Goal: Entertainment & Leisure: Consume media (video, audio)

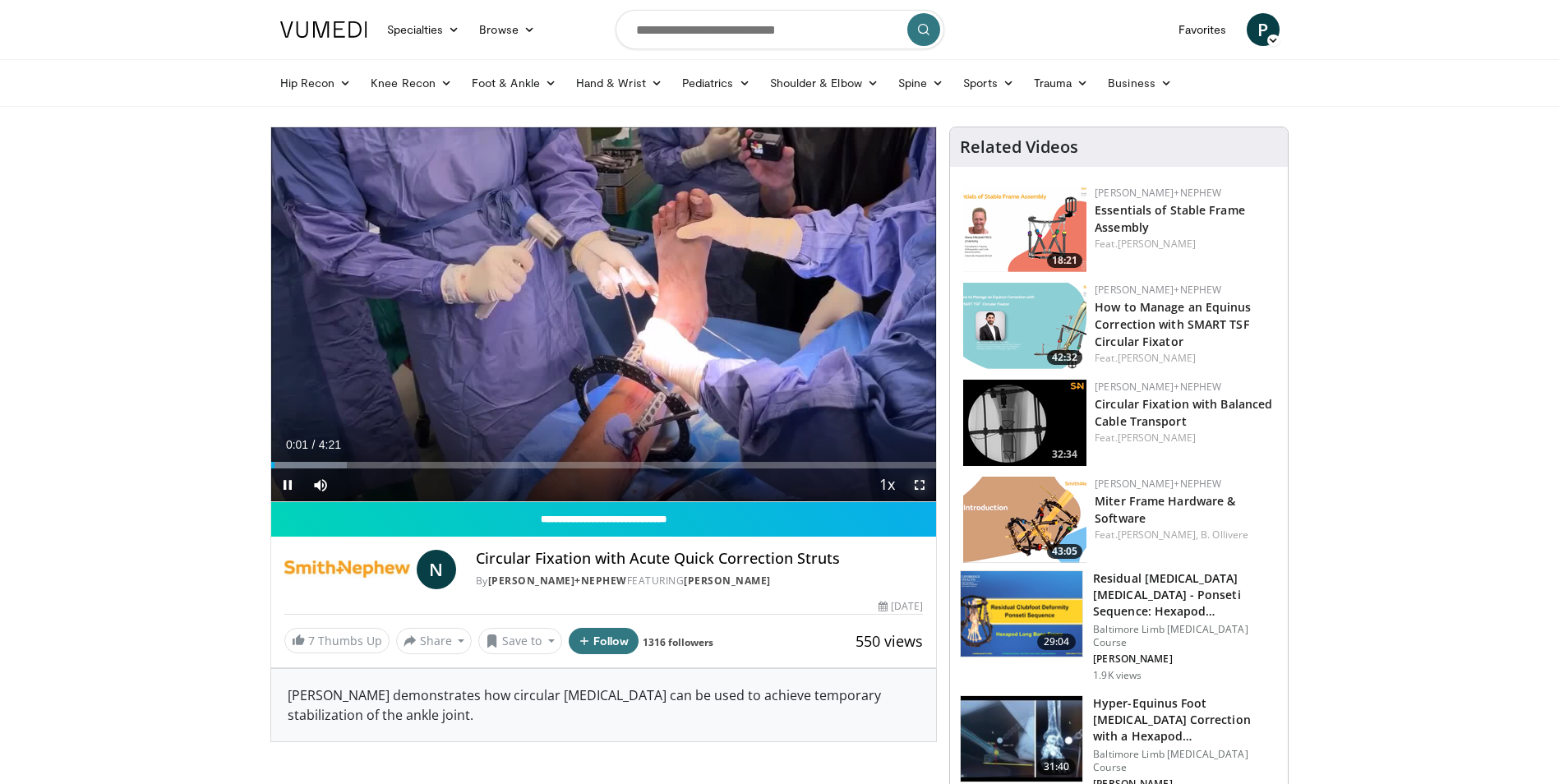
click at [916, 484] on span "Video Player" at bounding box center [919, 484] width 33 height 33
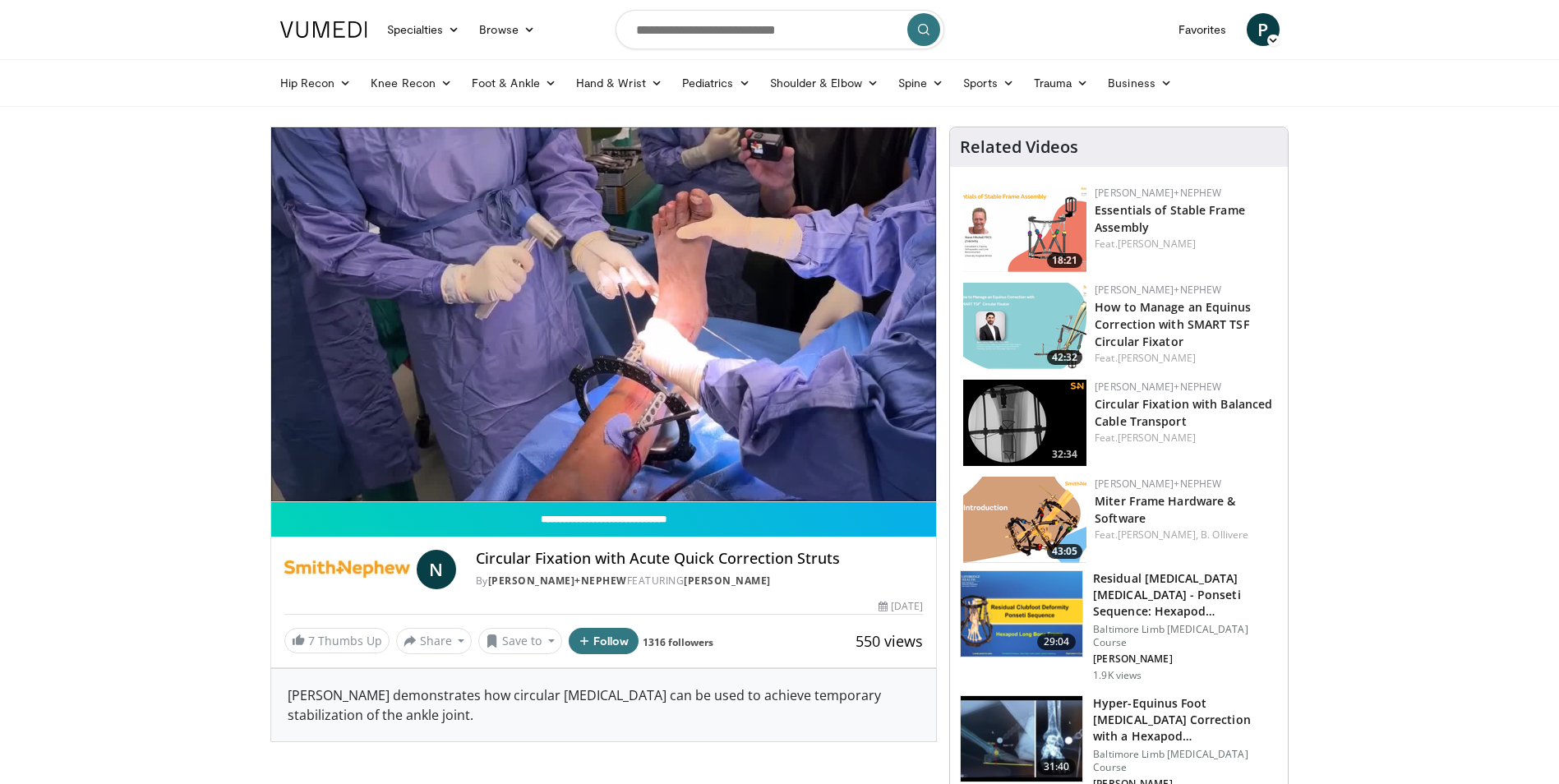
click at [270, 70] on div "Hip Recon Hip [MEDICAL_DATA] Revision Hip [MEDICAL_DATA] Hip Preservation Knee …" at bounding box center [780, 83] width 1019 height 46
